Goal: Task Accomplishment & Management: Manage account settings

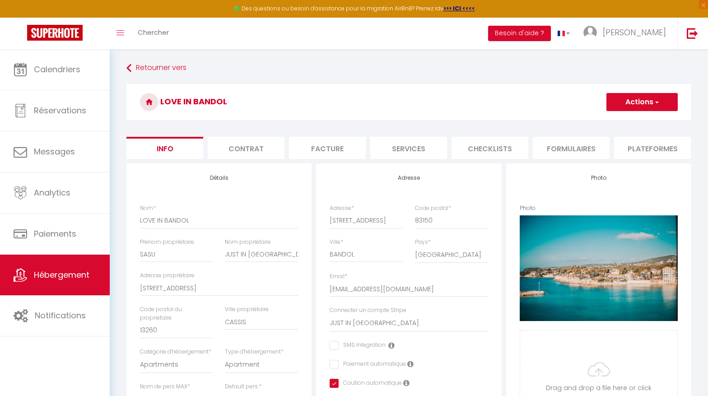
select select "2"
select select "1"
select select "17:00"
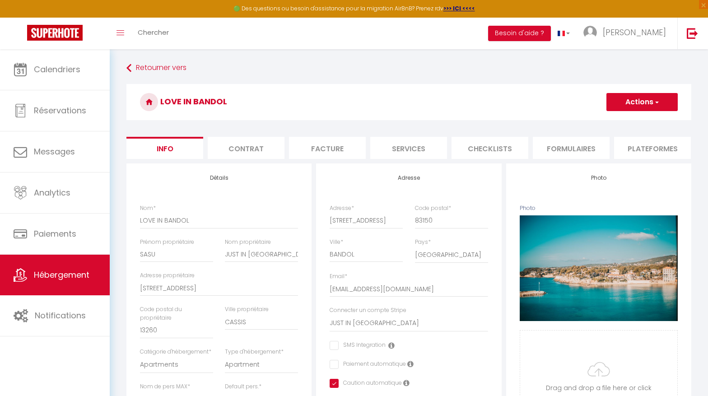
select select "23:45"
select select "10:00"
select select "30"
select select "120"
select select "15295"
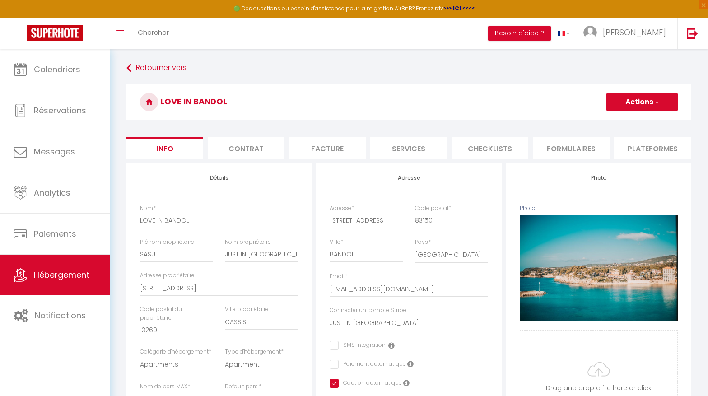
select select "28"
